Goal: Task Accomplishment & Management: Use online tool/utility

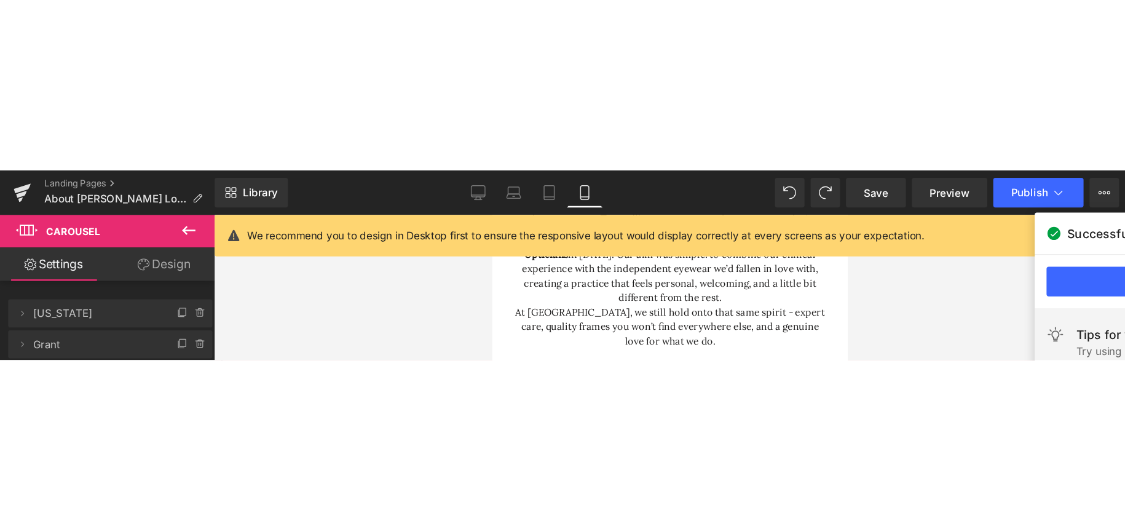
scroll to position [492, 0]
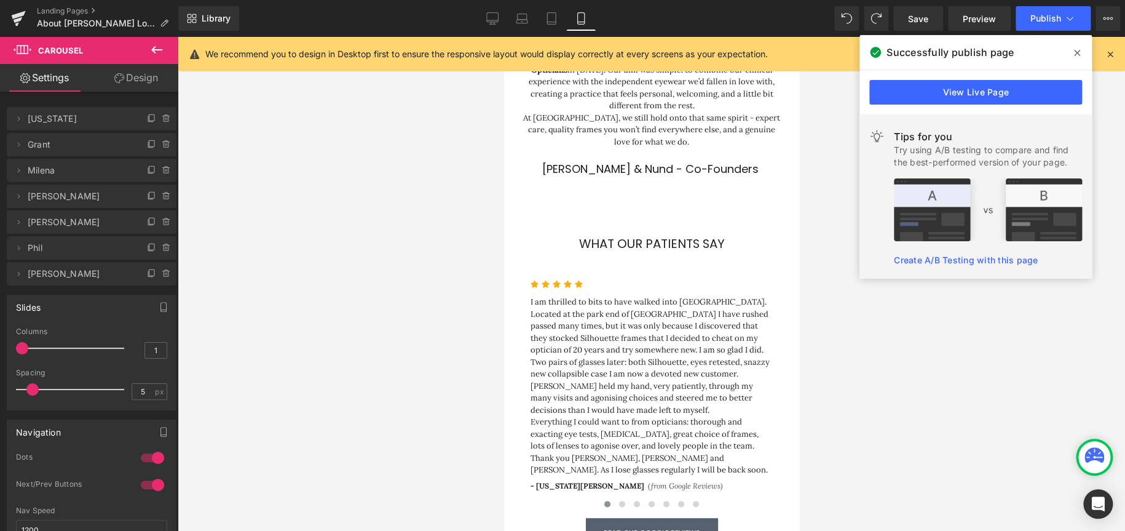
click at [372, 266] on div at bounding box center [652, 284] width 948 height 494
click at [388, 283] on div at bounding box center [652, 284] width 948 height 494
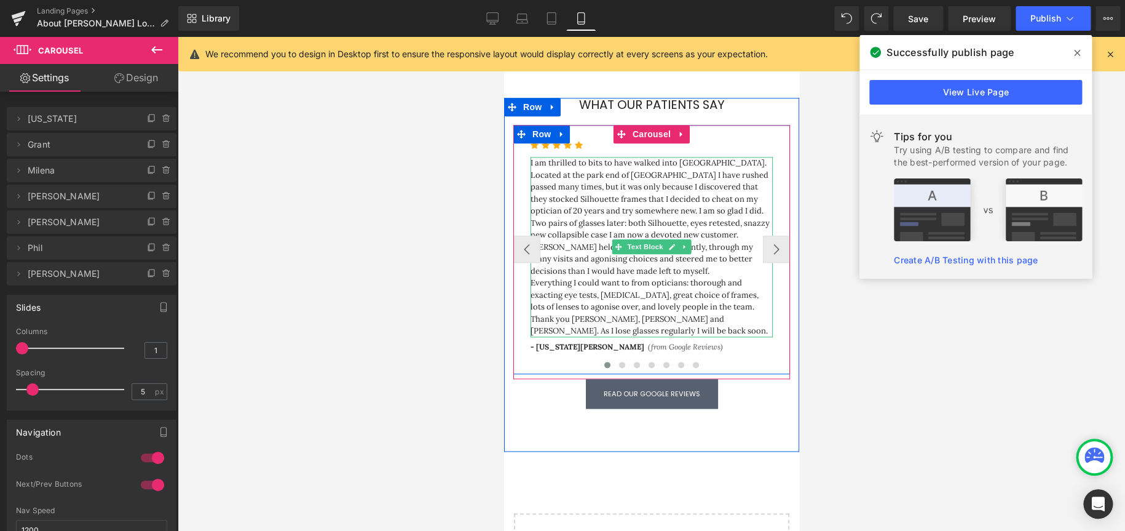
scroll to position [650, 0]
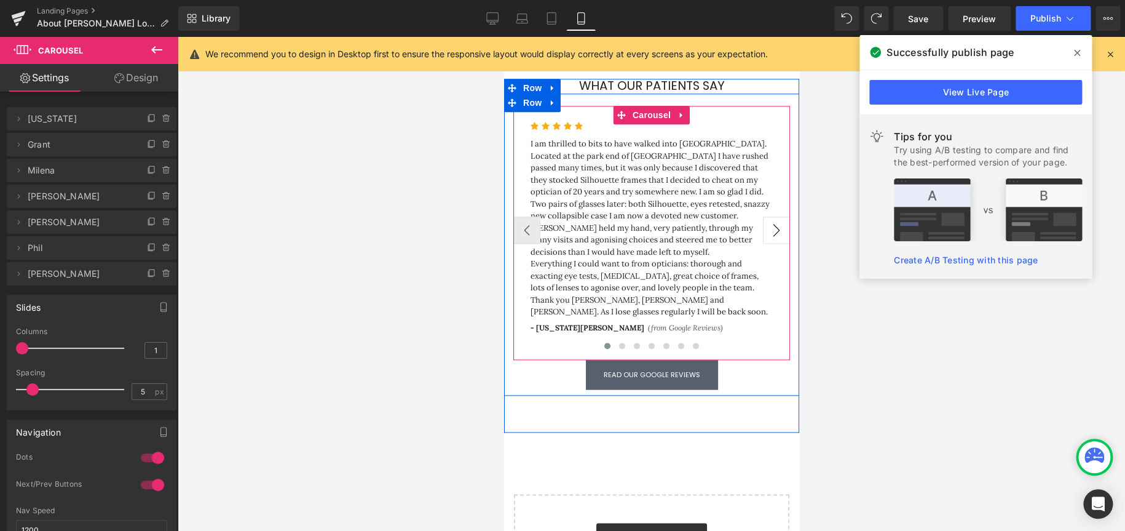
click at [750, 216] on button "›" at bounding box center [775, 229] width 27 height 27
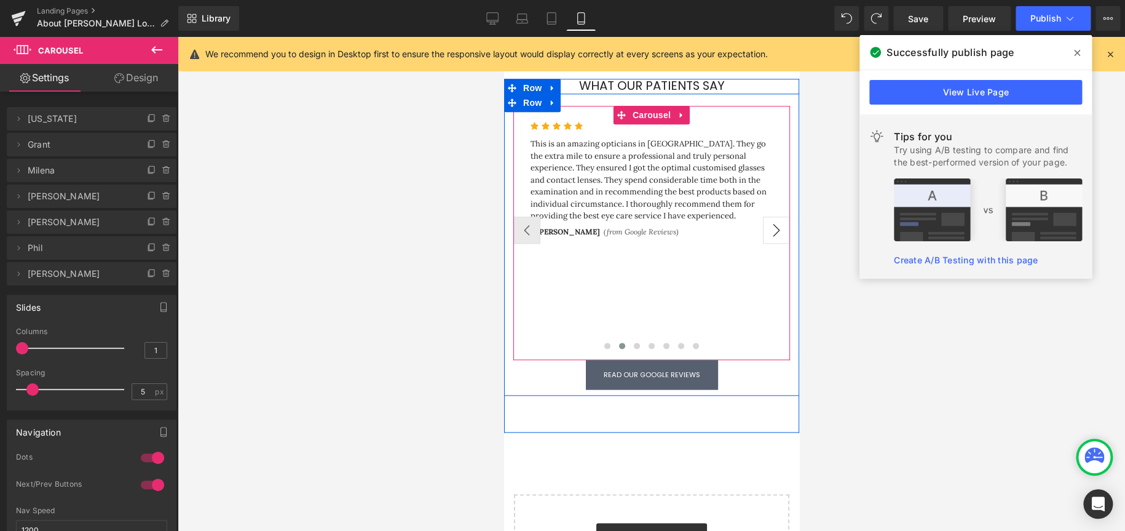
click at [750, 216] on button "›" at bounding box center [775, 229] width 27 height 27
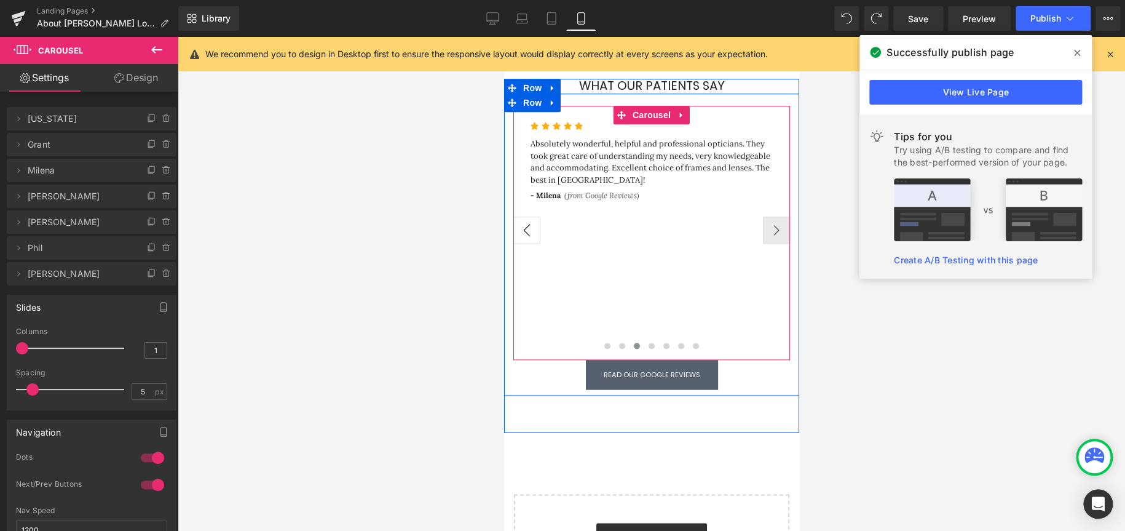
click at [528, 216] on button "‹" at bounding box center [526, 229] width 27 height 27
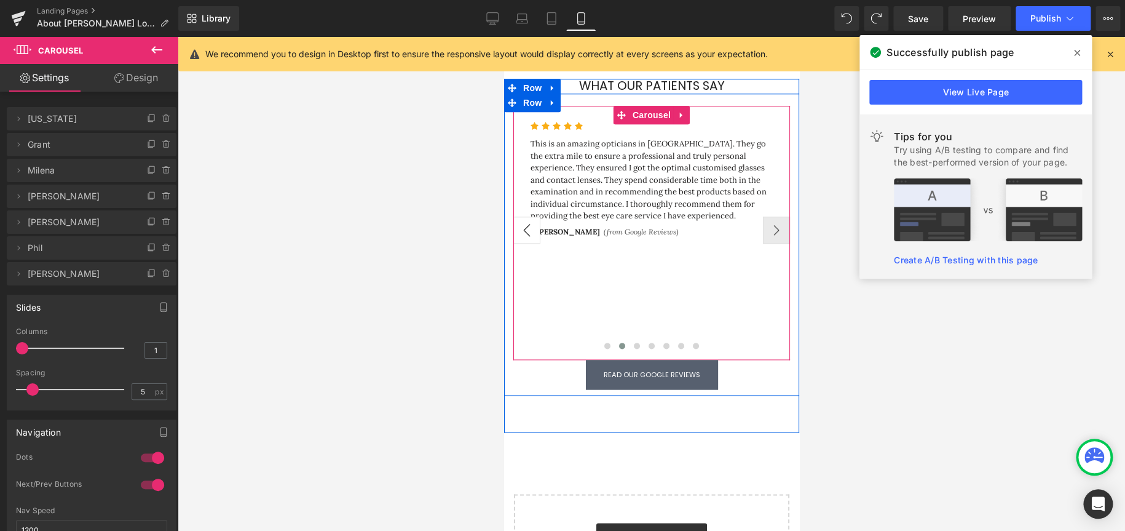
click at [528, 216] on button "‹" at bounding box center [526, 229] width 27 height 27
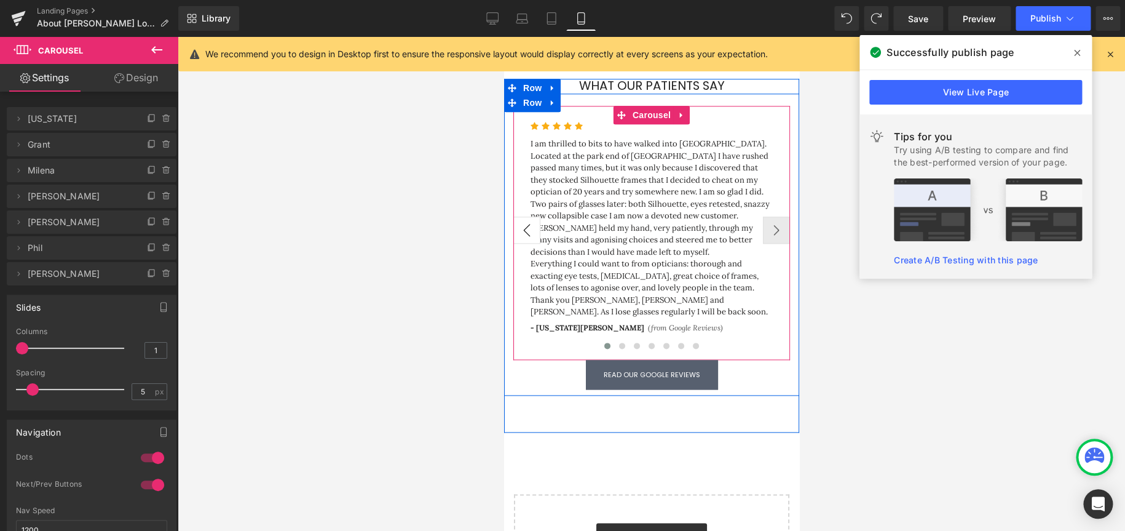
click at [528, 216] on button "‹" at bounding box center [526, 229] width 27 height 27
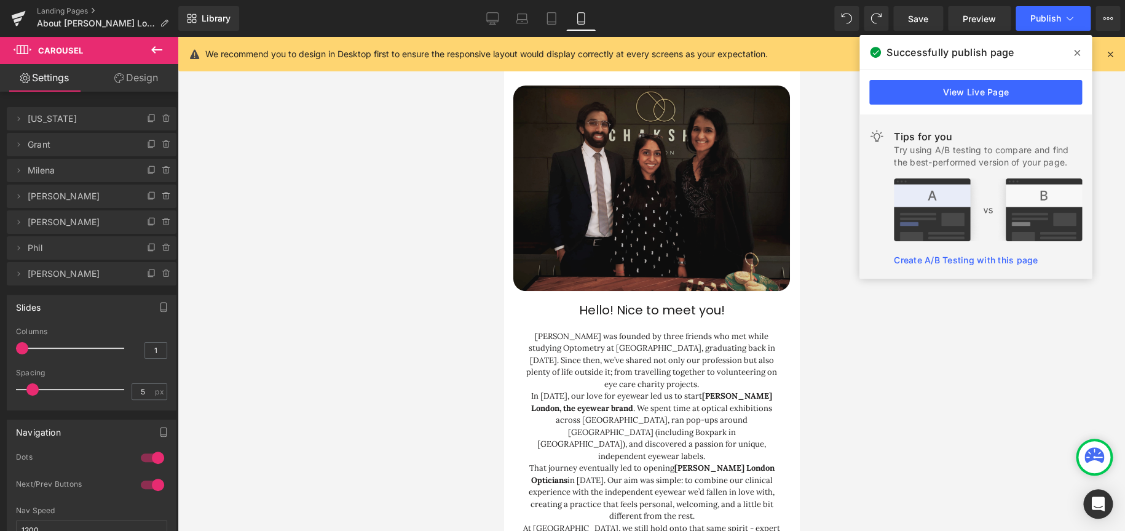
scroll to position [0, 0]
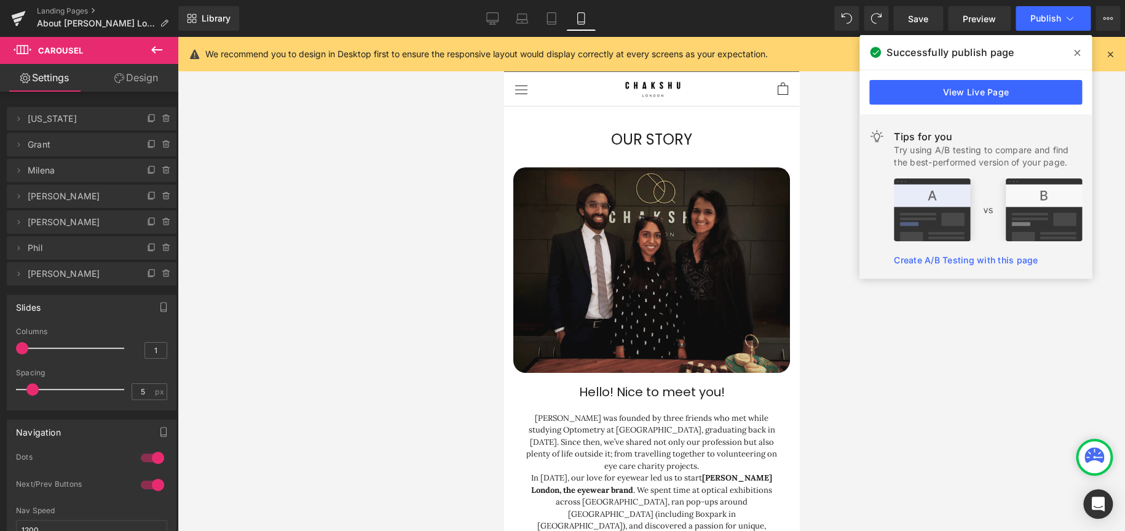
click at [533, 172] on img at bounding box center [651, 270] width 277 height 206
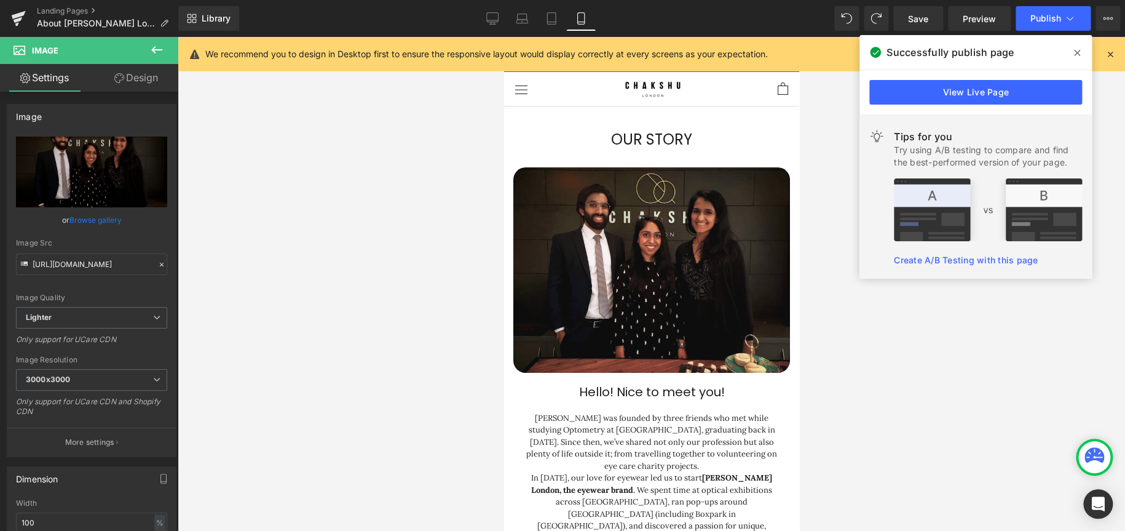
click at [750, 57] on span at bounding box center [1077, 53] width 20 height 20
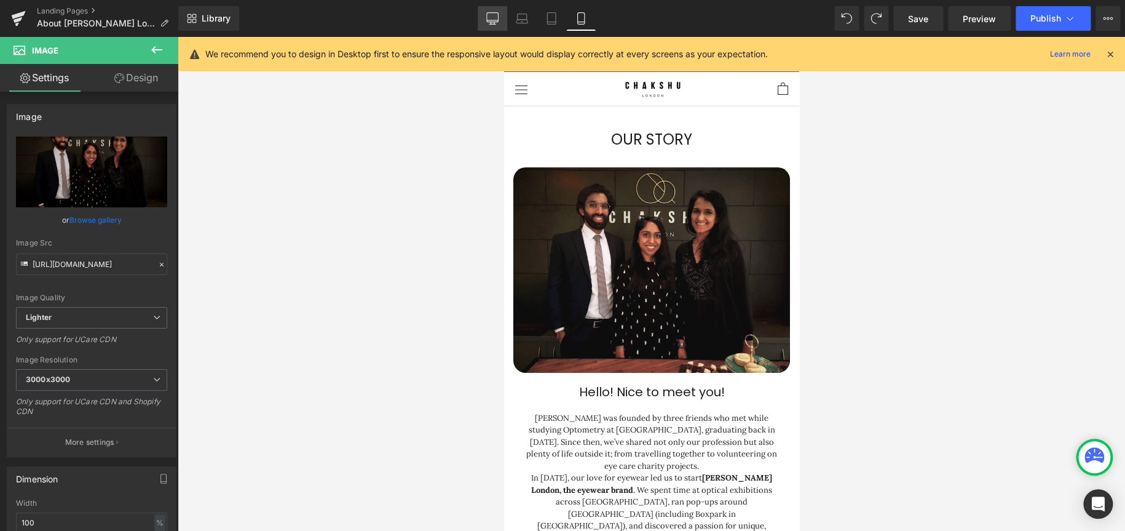
click at [495, 23] on icon at bounding box center [492, 18] width 12 height 12
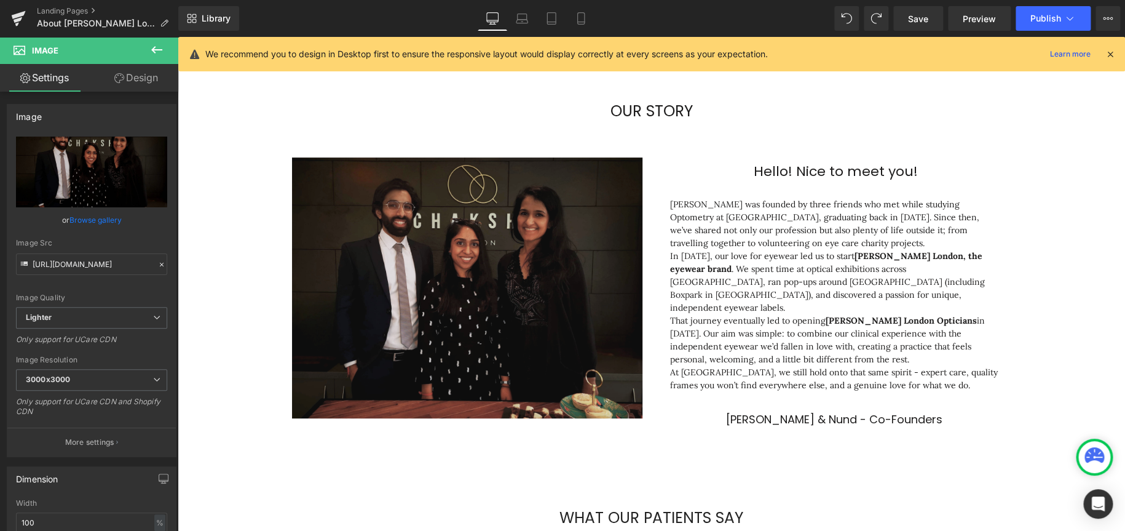
scroll to position [6, 6]
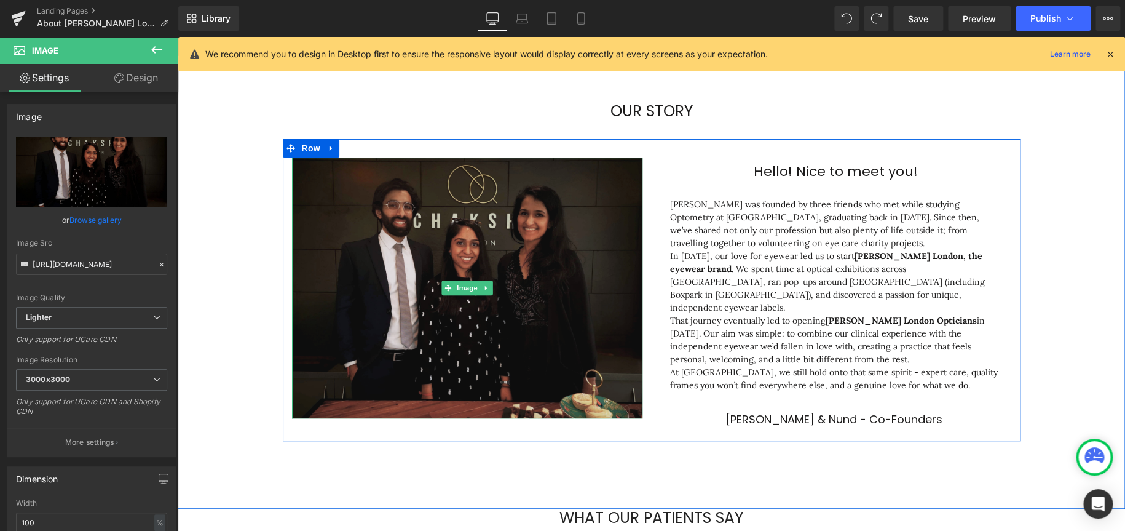
click at [359, 215] on img at bounding box center [467, 287] width 350 height 261
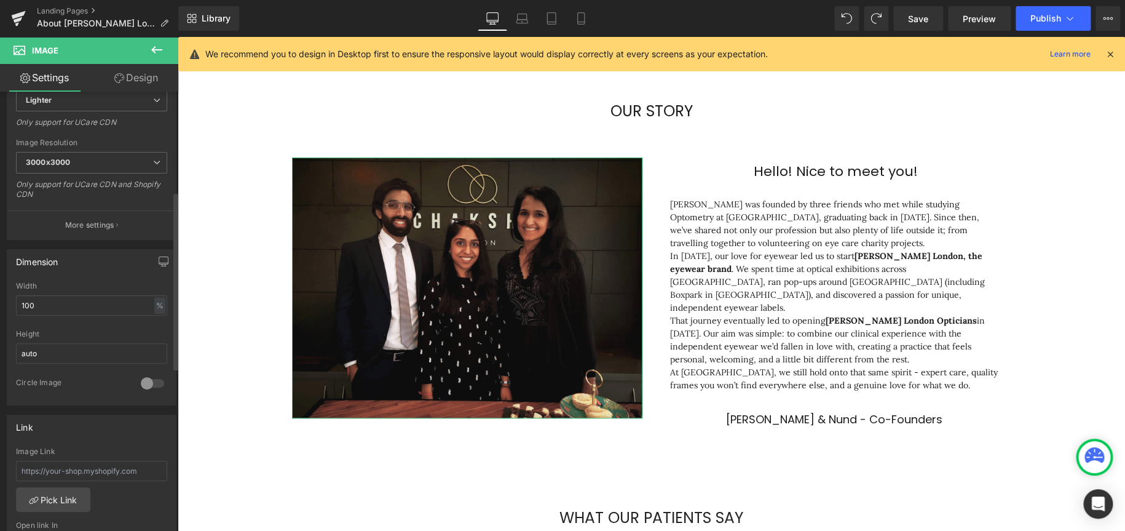
scroll to position [246, 0]
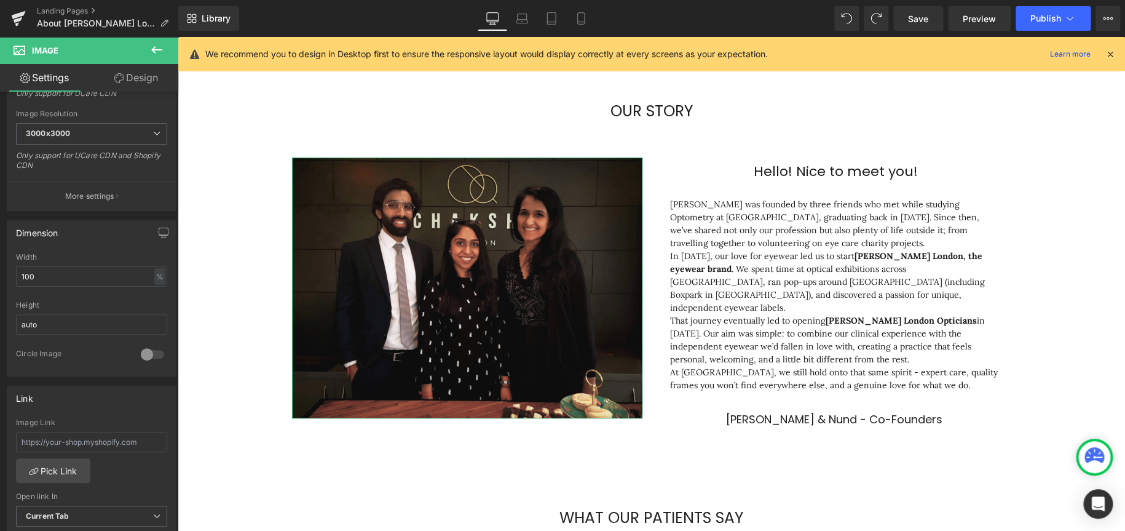
click at [139, 81] on link "Design" at bounding box center [136, 78] width 89 height 28
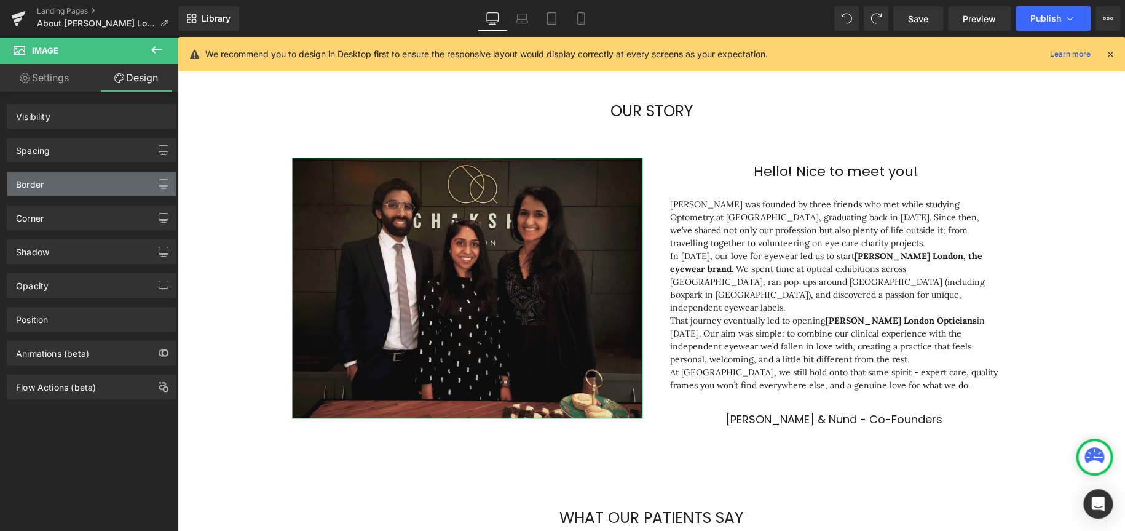
click at [61, 181] on div "Border" at bounding box center [91, 183] width 168 height 23
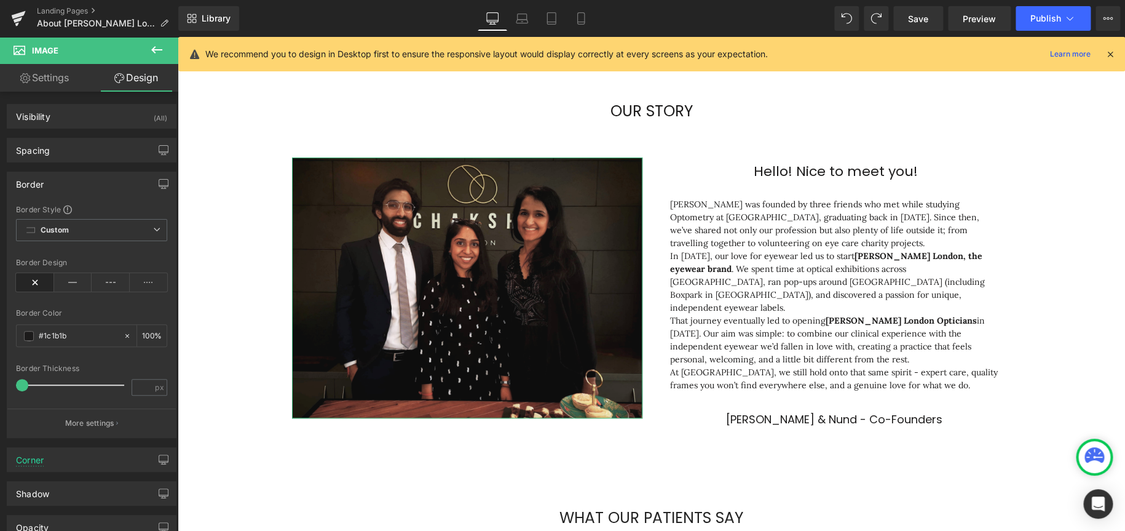
type input "#1c1b1b"
type input "100"
type input "0"
click at [41, 319] on div "Corner" at bounding box center [30, 456] width 28 height 17
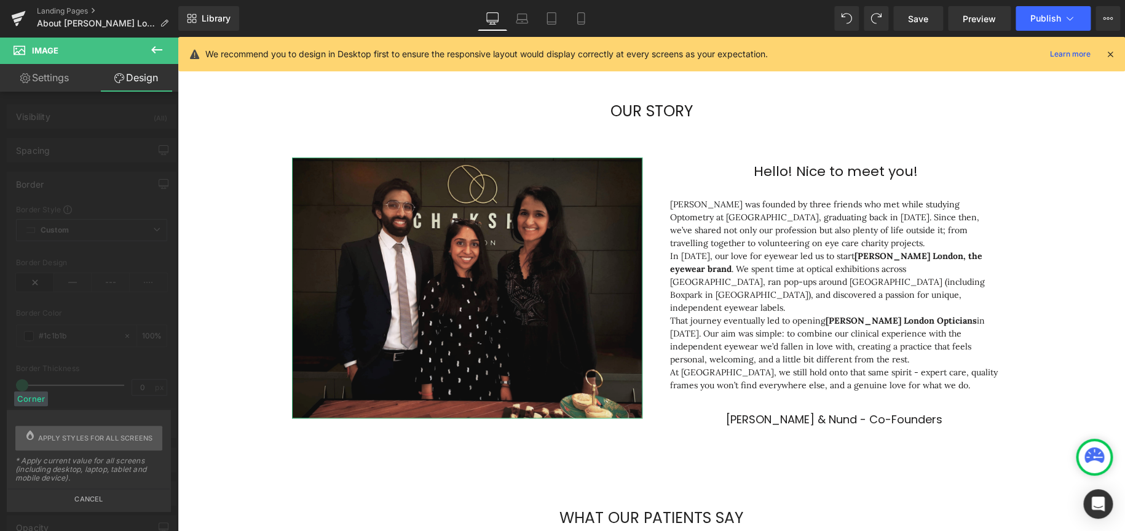
click at [92, 319] on button "Cancel" at bounding box center [89, 495] width 162 height 14
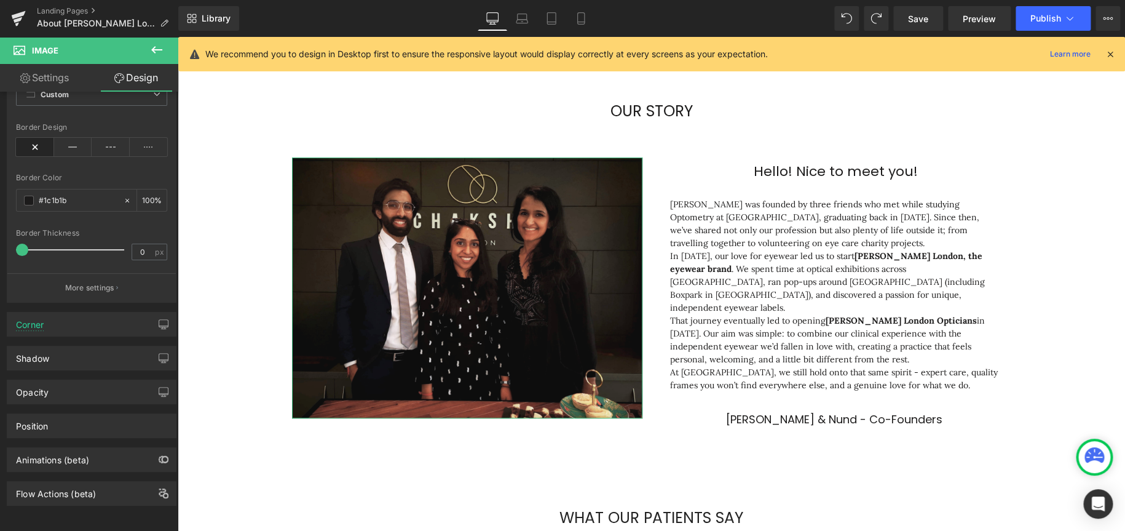
scroll to position [144, 0]
click at [92, 315] on div "Corner" at bounding box center [91, 323] width 168 height 23
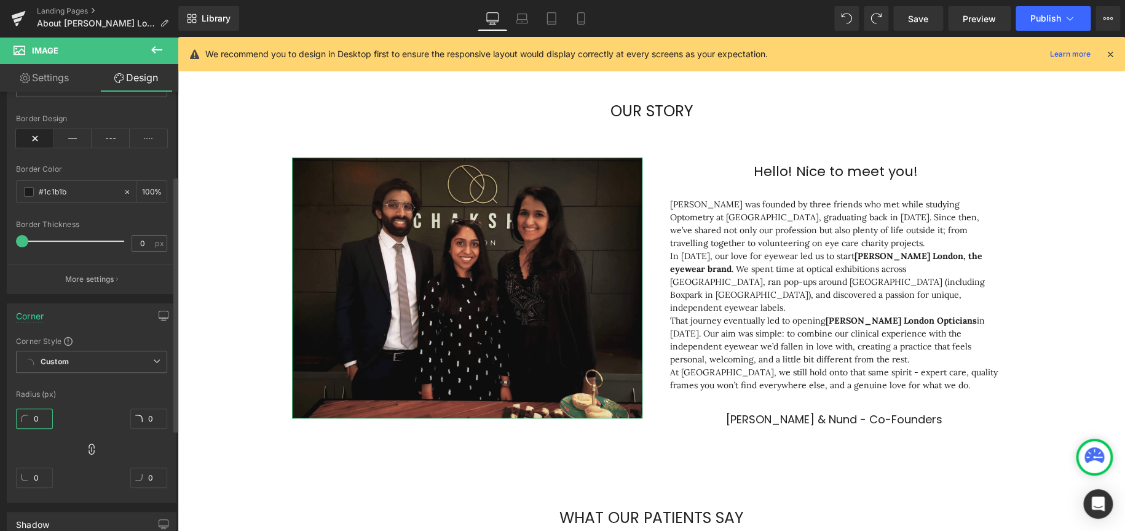
click at [34, 319] on input "0" at bounding box center [34, 418] width 37 height 20
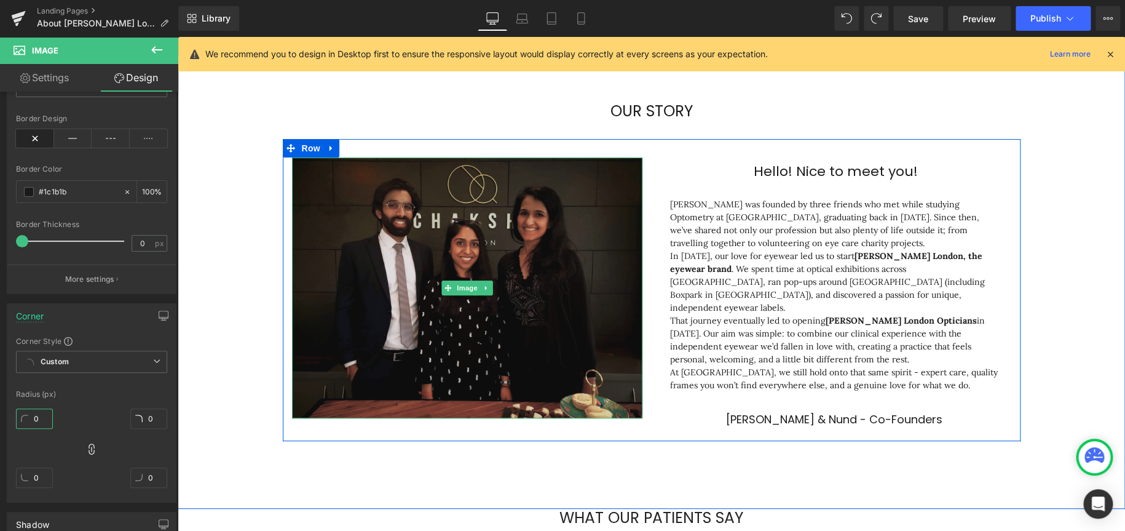
type input "2"
type input "20"
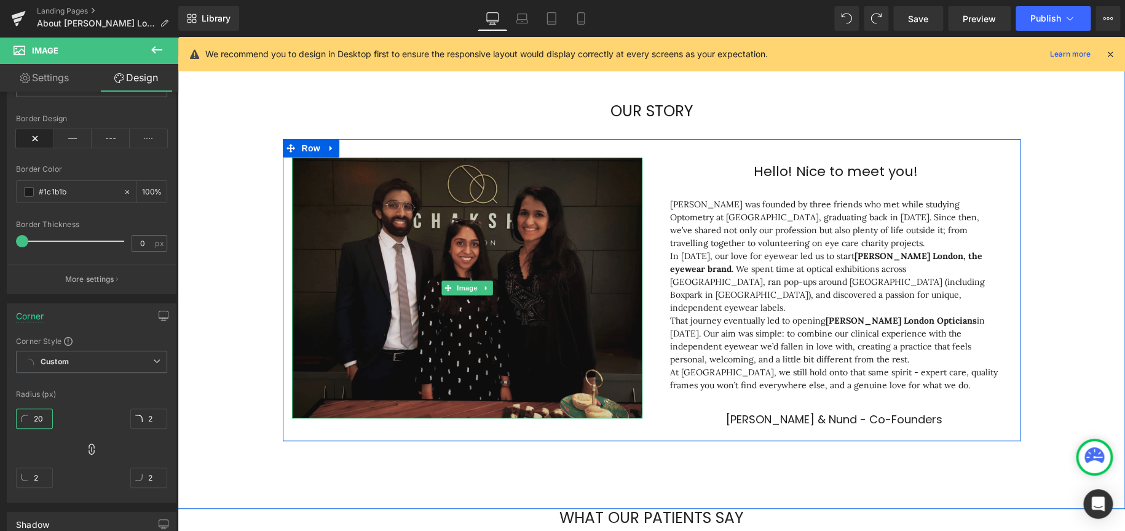
type input "20"
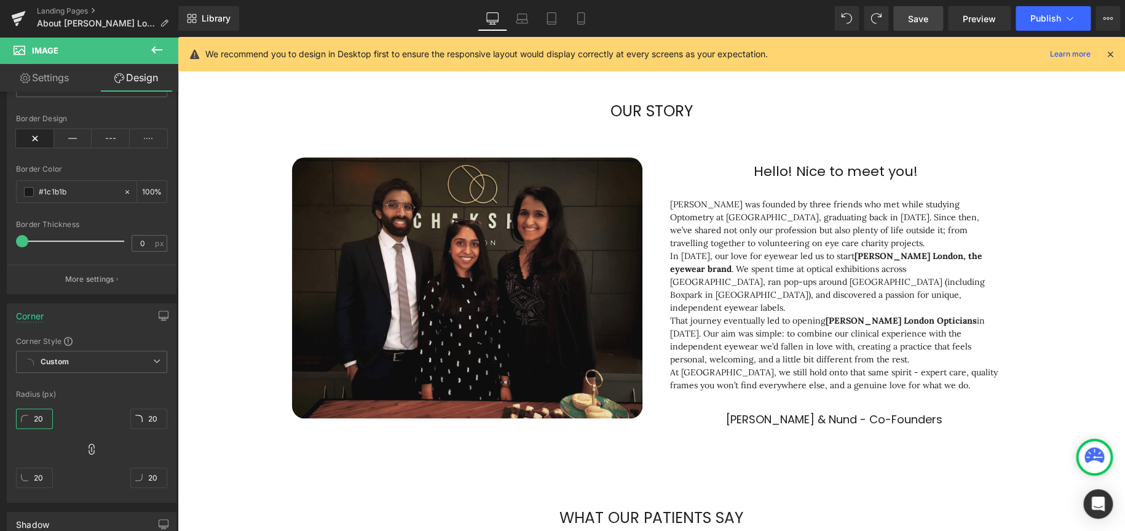
type input "20"
click at [750, 10] on link "Save" at bounding box center [918, 18] width 50 height 25
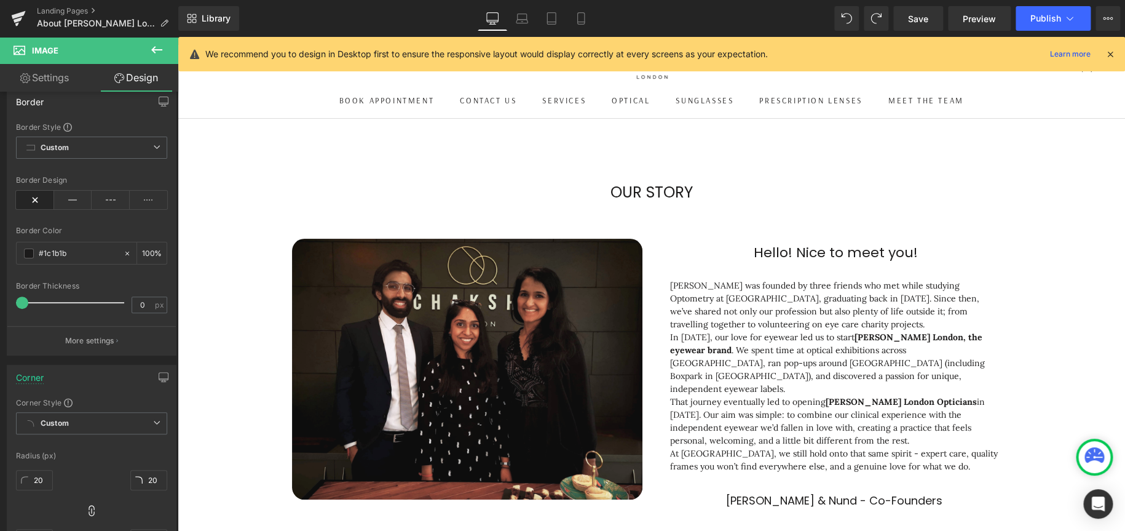
scroll to position [0, 0]
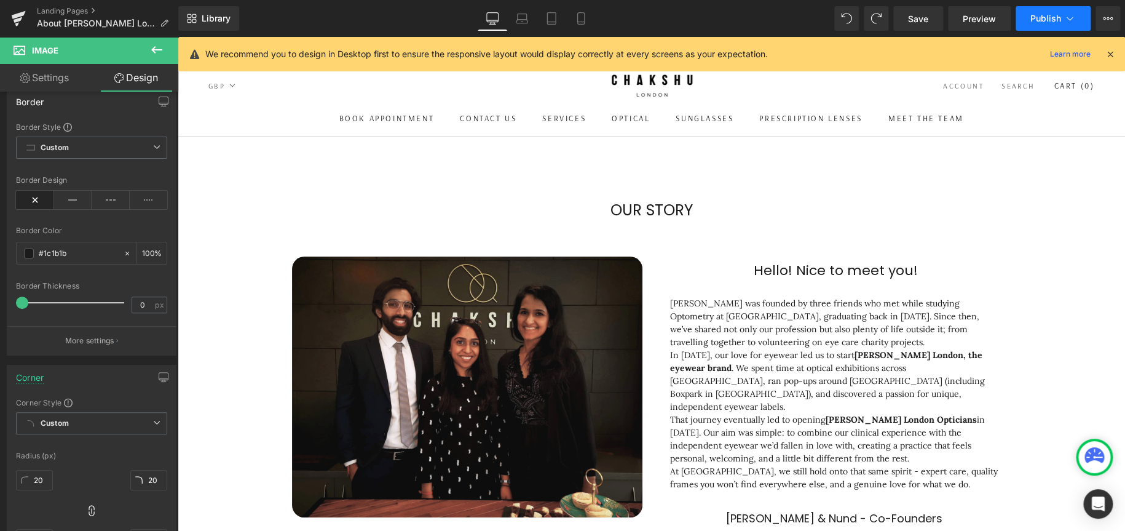
click at [750, 23] on span "Publish" at bounding box center [1046, 19] width 31 height 10
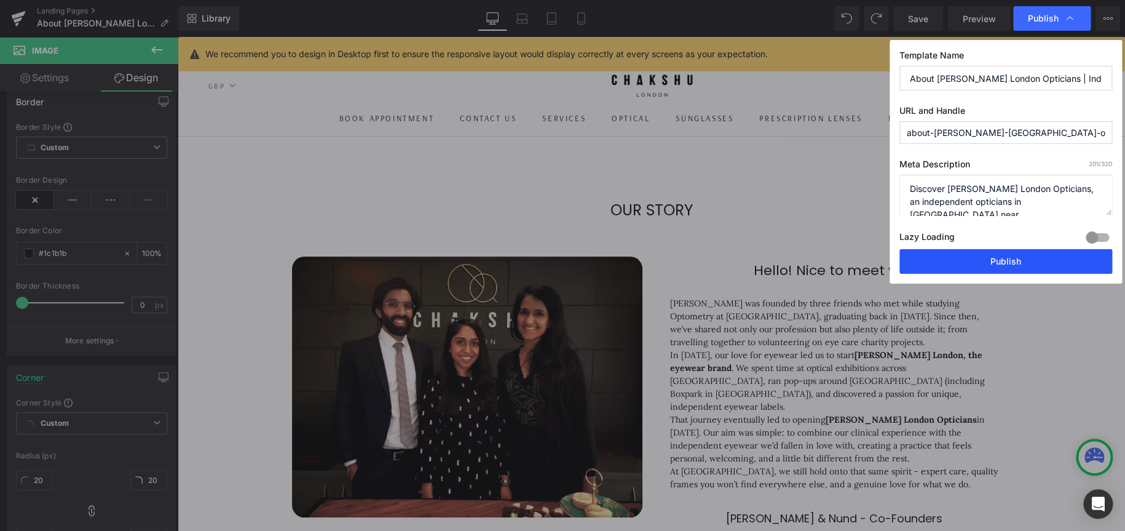
click at [750, 263] on button "Publish" at bounding box center [1006, 261] width 213 height 25
